Goal: Use online tool/utility: Utilize a website feature to perform a specific function

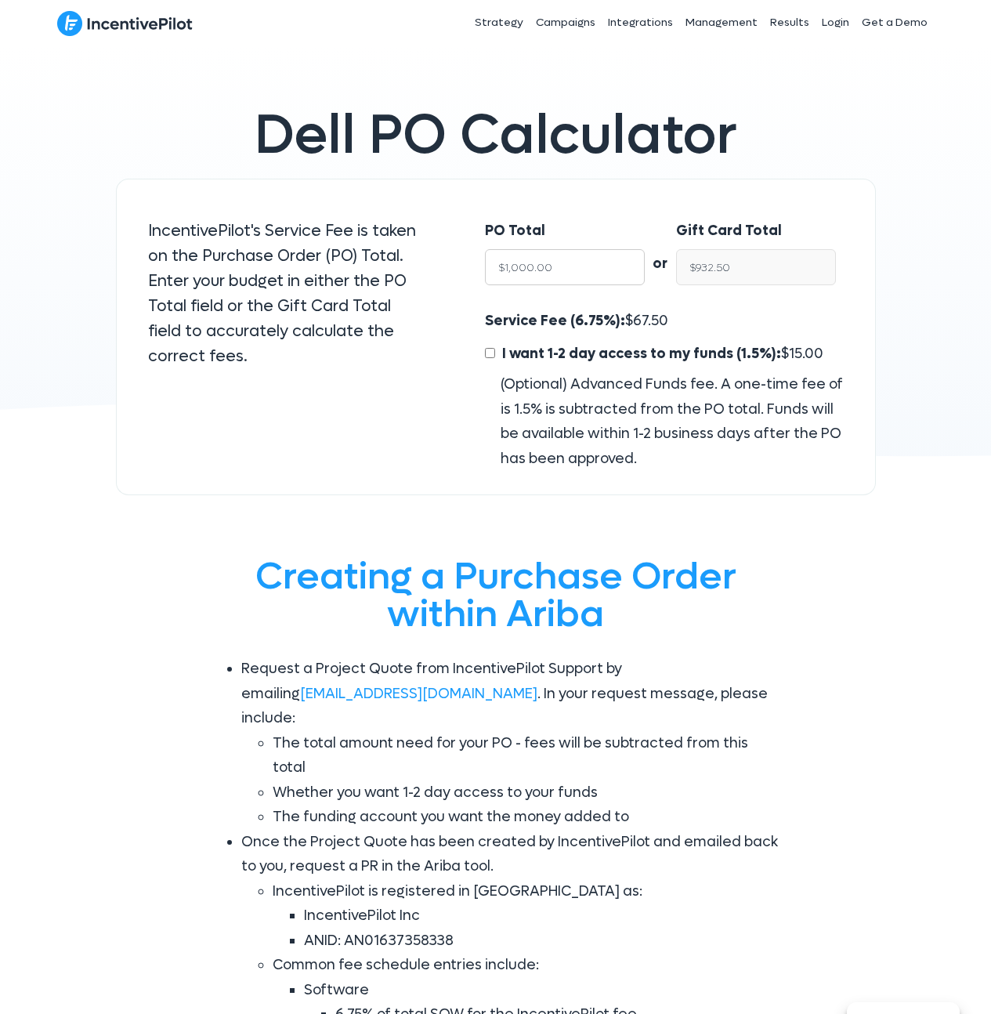
click at [557, 264] on input "$1,000.00" at bounding box center [565, 267] width 160 height 36
type input "$2"
type input "$1.86"
type input "$20"
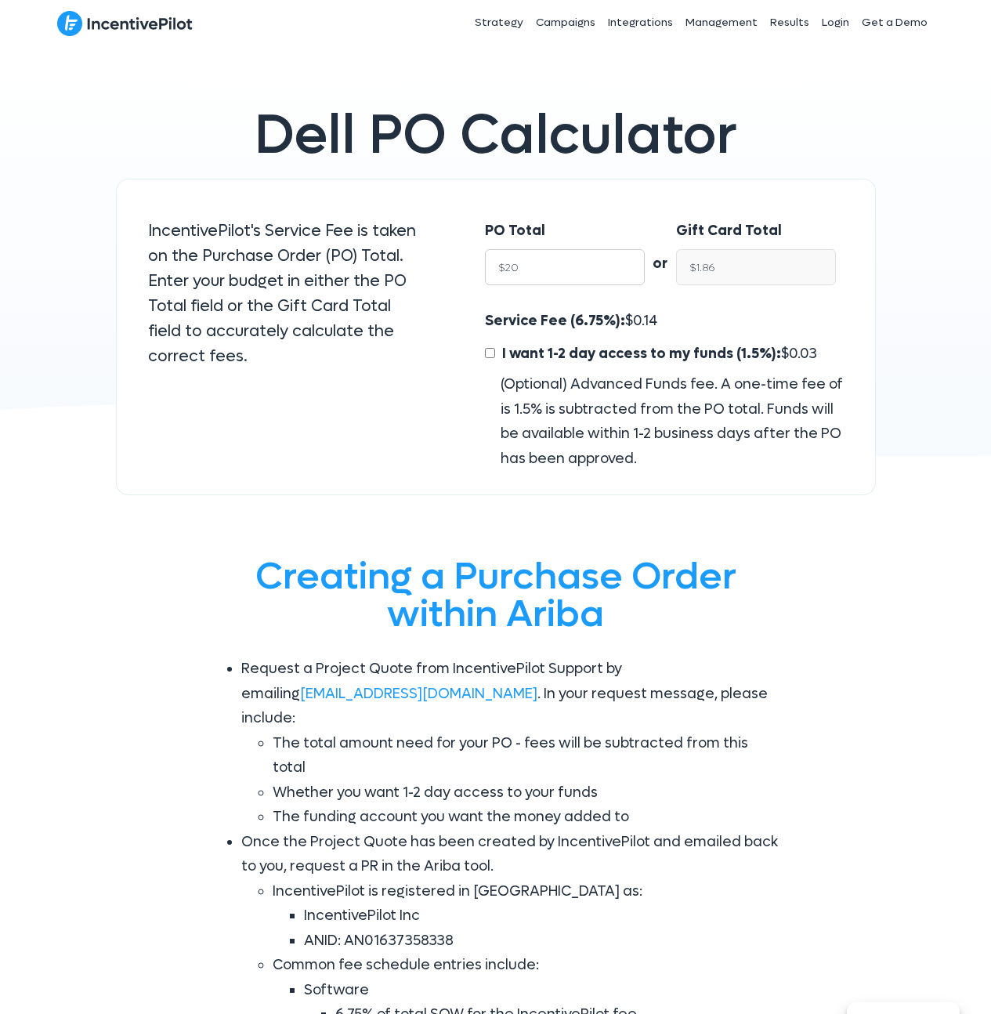
type input "$18.65"
type input "$200"
type input "$186.50"
type input "$2000"
type input "$1,865.00"
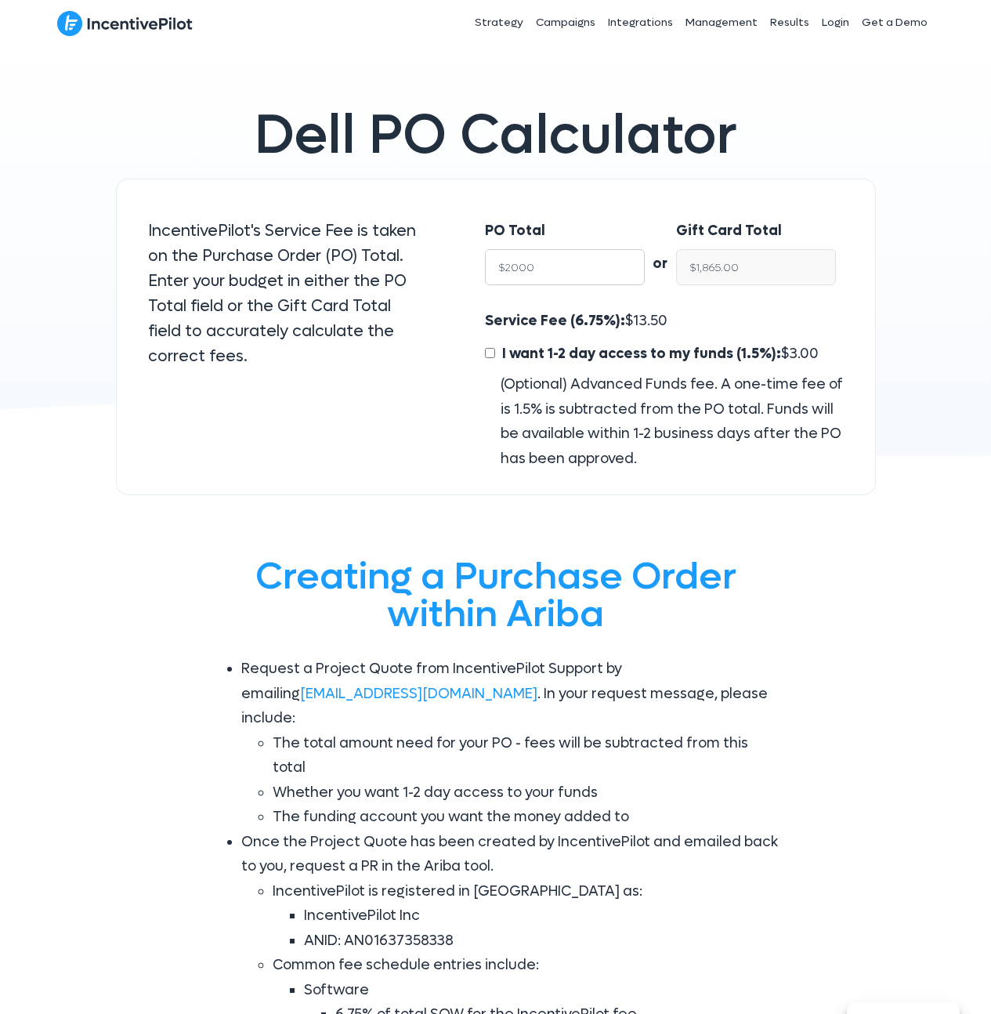
type input "$20000"
type input "$18,650.00"
type input "$20000"
click at [737, 264] on input "$18,650.00" at bounding box center [756, 267] width 160 height 36
click at [762, 265] on input "$18,650.00" at bounding box center [756, 267] width 160 height 36
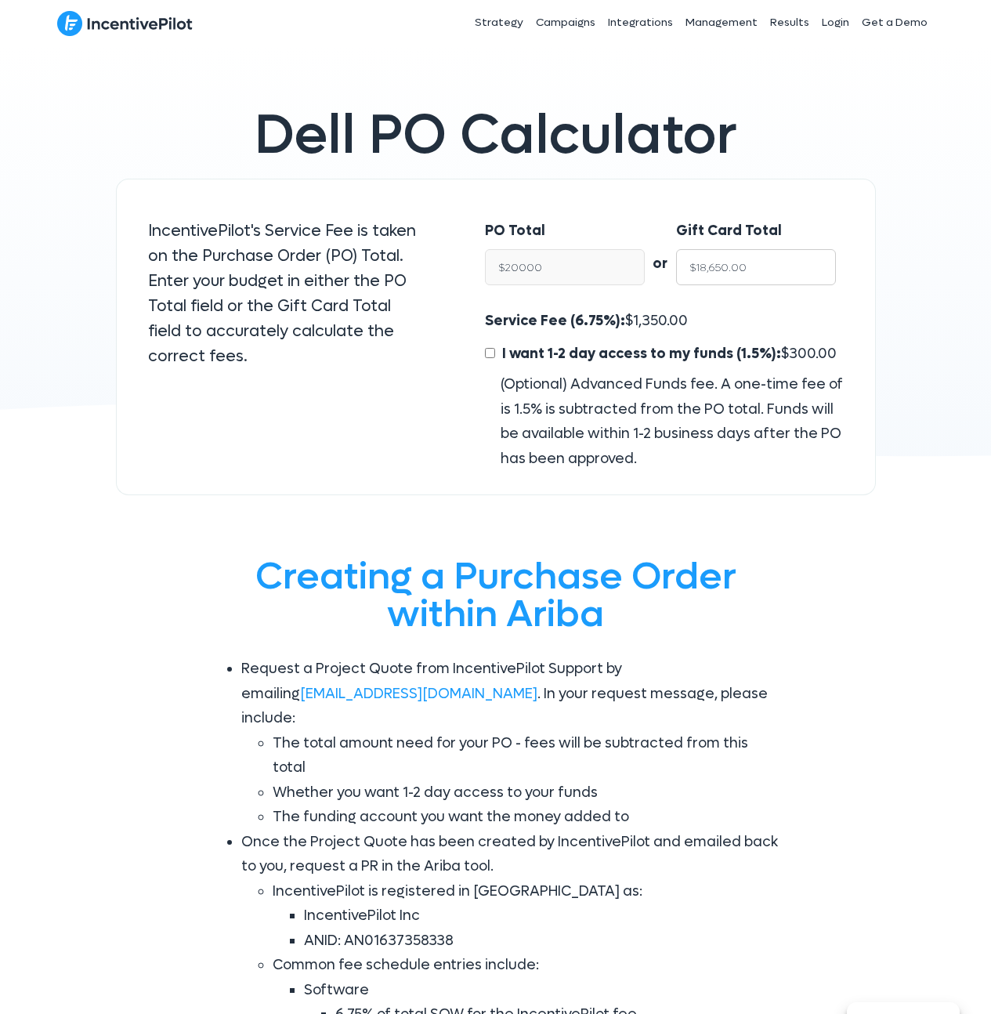
paste input "5,386.25"
type input "$15,386.25"
type input "$16,500.00"
type input "$15,386.25"
click at [490, 353] on input "I want 1-2 day access to my funds (1.5%): $ 247.50" at bounding box center [490, 353] width 10 height 10
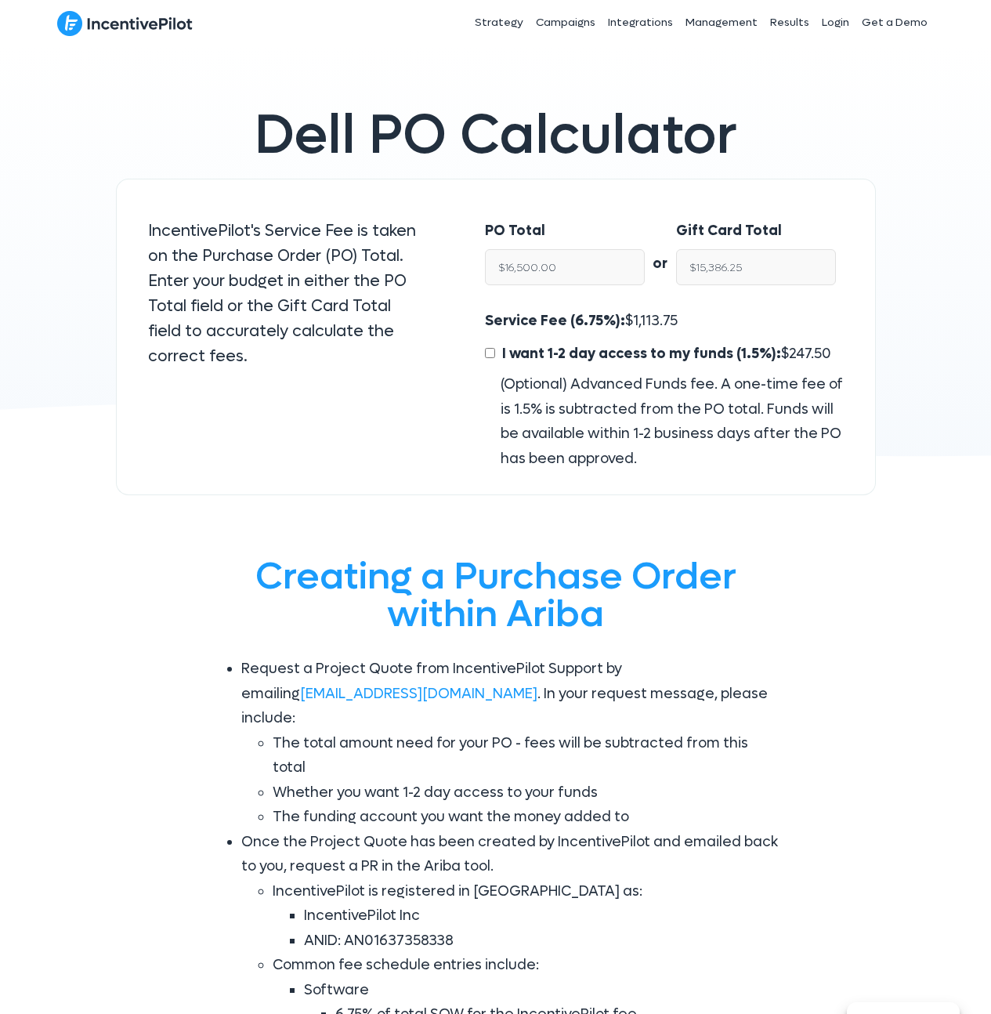
checkbox input "true"
click at [760, 269] on input "$15,138.75" at bounding box center [756, 267] width 160 height 36
click at [789, 357] on span "247.50" at bounding box center [810, 354] width 42 height 18
copy span "247.50"
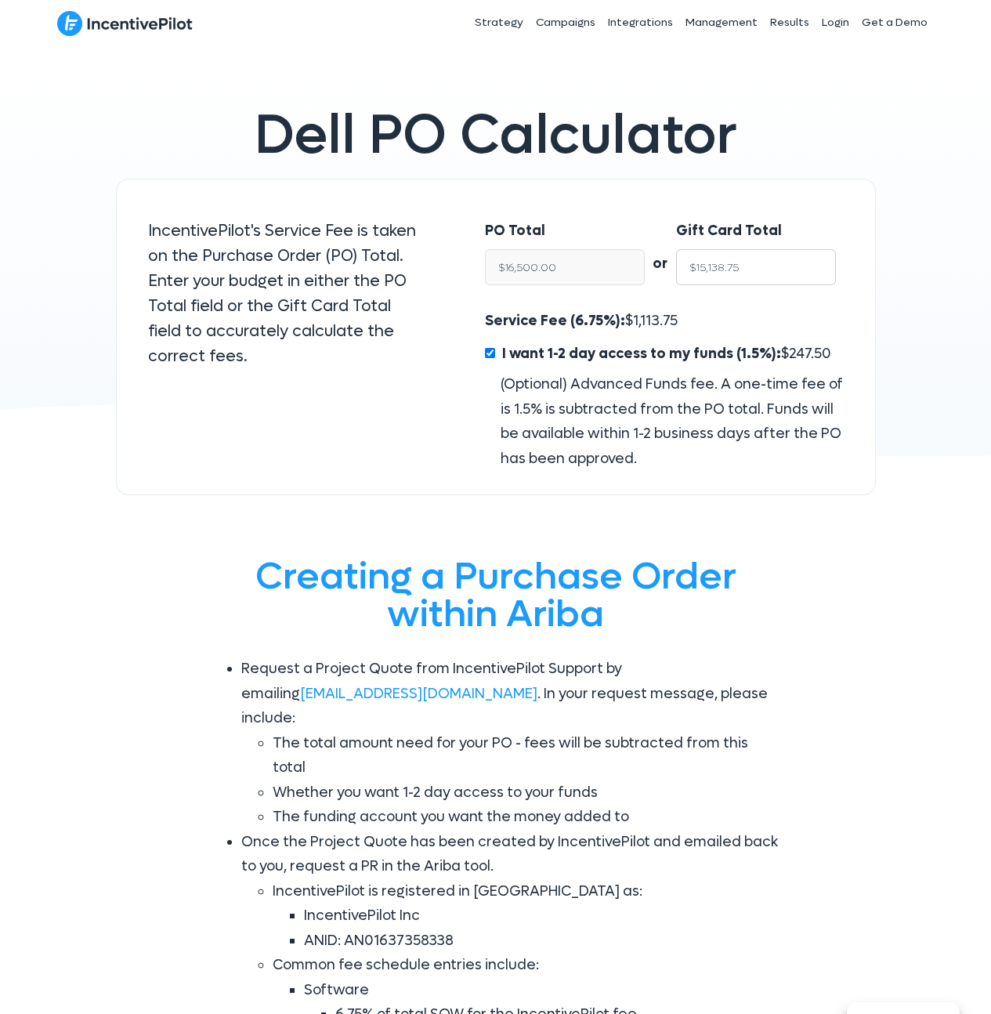
click at [755, 265] on input "$15,138.75" at bounding box center [756, 267] width 160 height 36
paste input "49,655.62"
type input "$49,655.62"
type input "$54,120.57"
type input "$49,655.62"
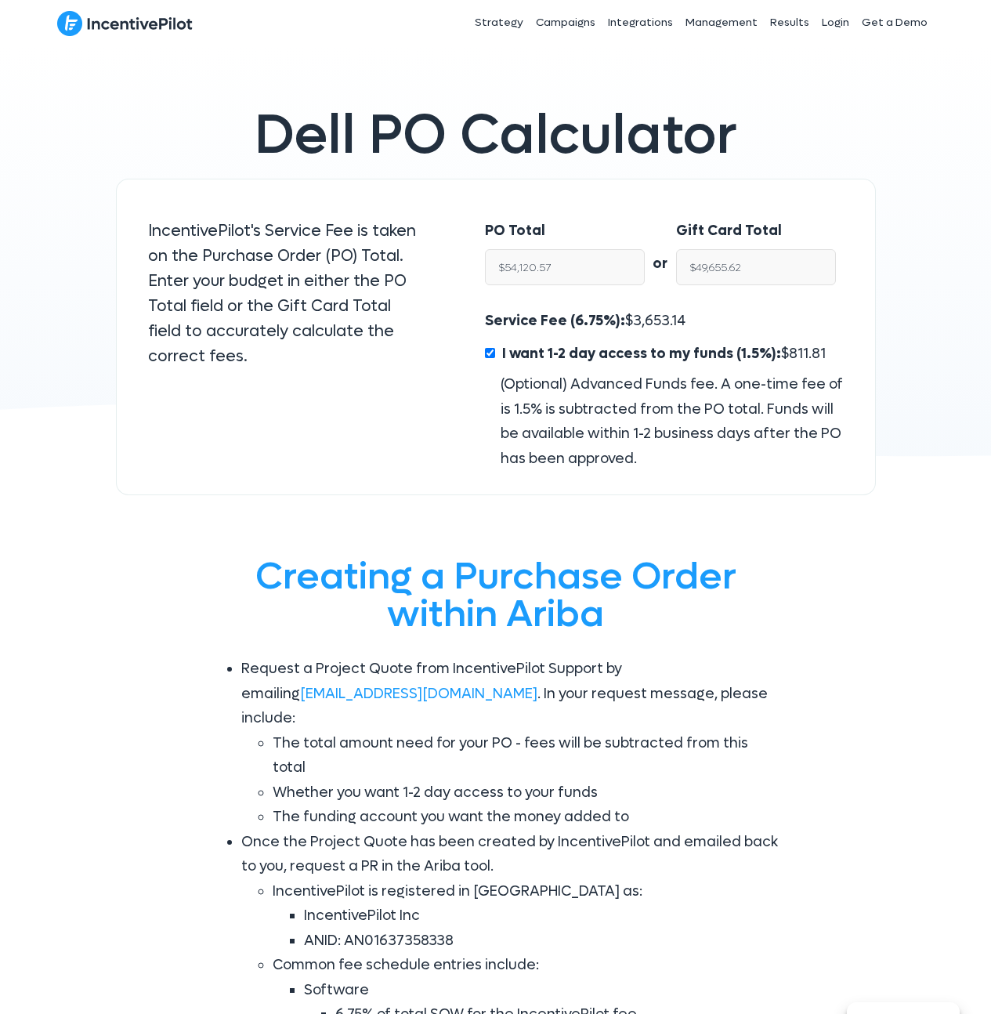
click at [700, 164] on span "Dell PO Calculator" at bounding box center [496, 135] width 483 height 71
drag, startPoint x: 494, startPoint y: 352, endPoint x: 513, endPoint y: 349, distance: 19.8
click at [494, 352] on input "I want 1-2 day access to my funds (1.5%): $ 811.81" at bounding box center [490, 353] width 10 height 10
checkbox input "false"
click at [755, 279] on input "$50,467.43" at bounding box center [756, 267] width 160 height 36
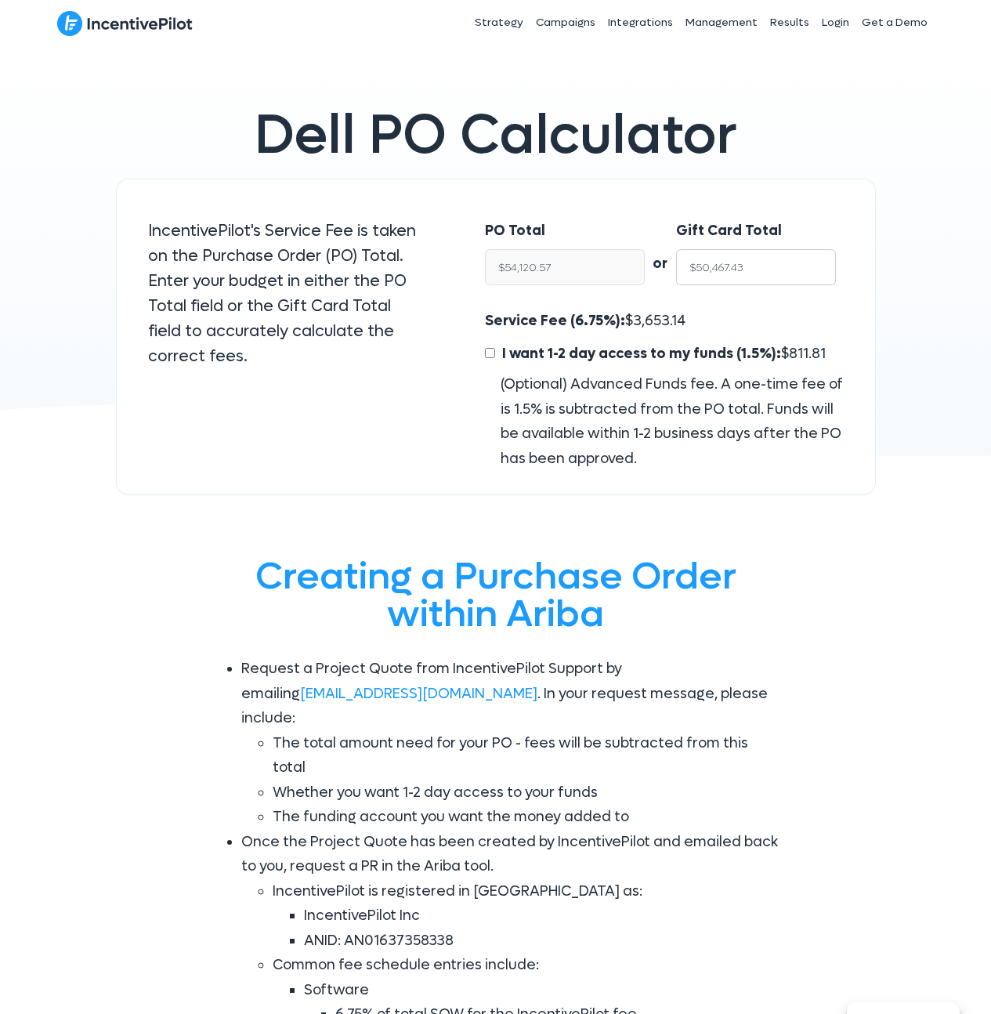
paste input "49,655.62"
type input "$49,655.62"
type input "$53,249.99"
type input "$49,655.62"
click at [761, 194] on div "PO Total $53,249.99 or Gift Card Total $49,655.62 Service Fee (6.75%): $ 3,594.…" at bounding box center [665, 337] width 422 height 317
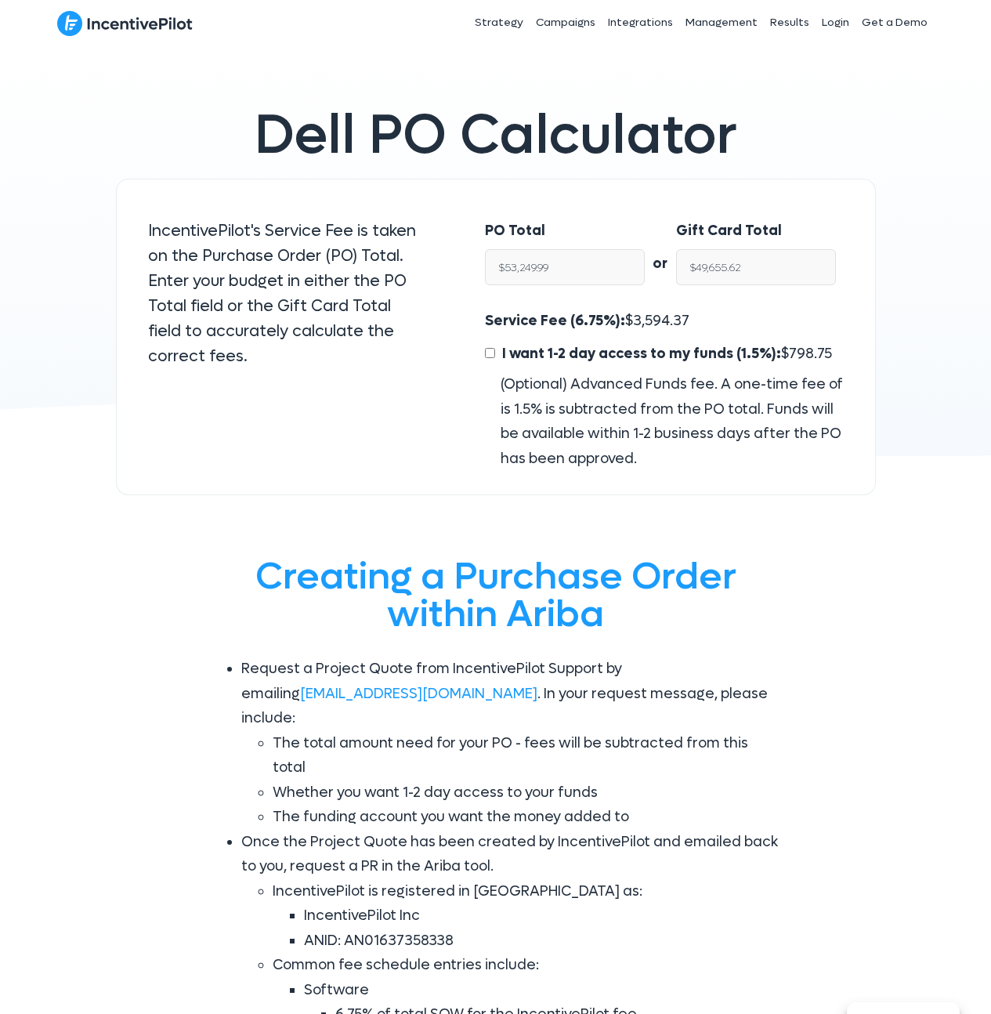
click at [488, 352] on input "I want 1-2 day access to my funds (1.5%): $ 798.75" at bounding box center [490, 353] width 10 height 10
checkbox input "true"
type input "$48,856.87"
click at [793, 355] on span "798.75" at bounding box center [810, 354] width 43 height 18
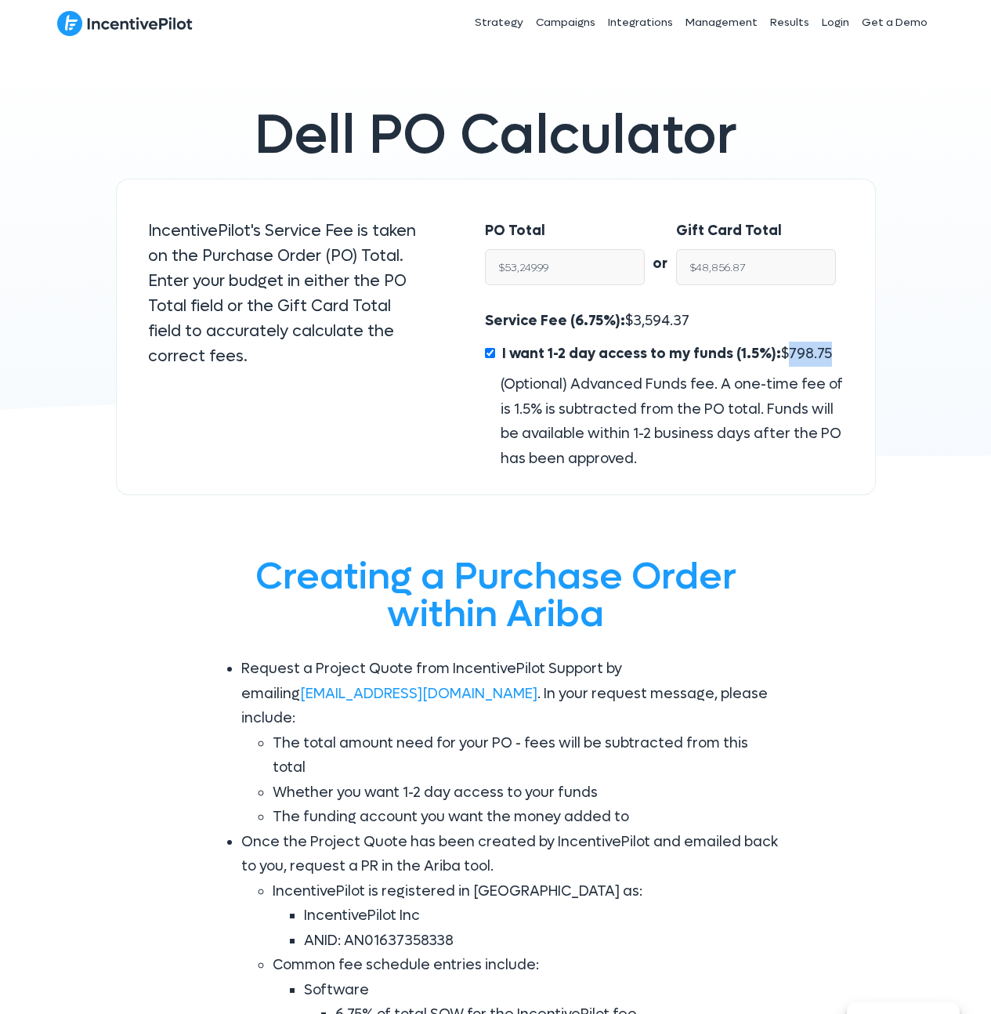
copy span "798.75"
click at [776, 274] on input "$48,856.87" at bounding box center [756, 267] width 160 height 36
